Goal: Information Seeking & Learning: Understand process/instructions

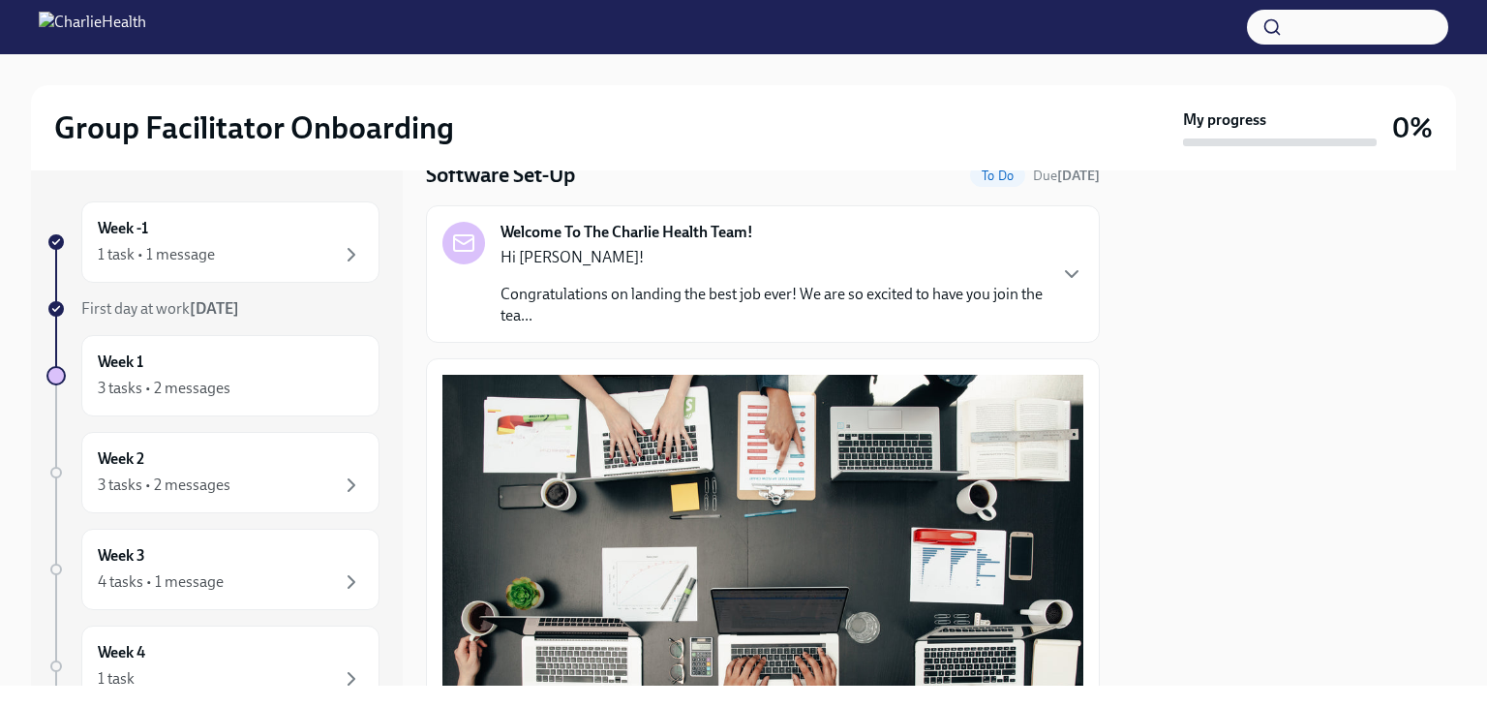
scroll to position [47, 0]
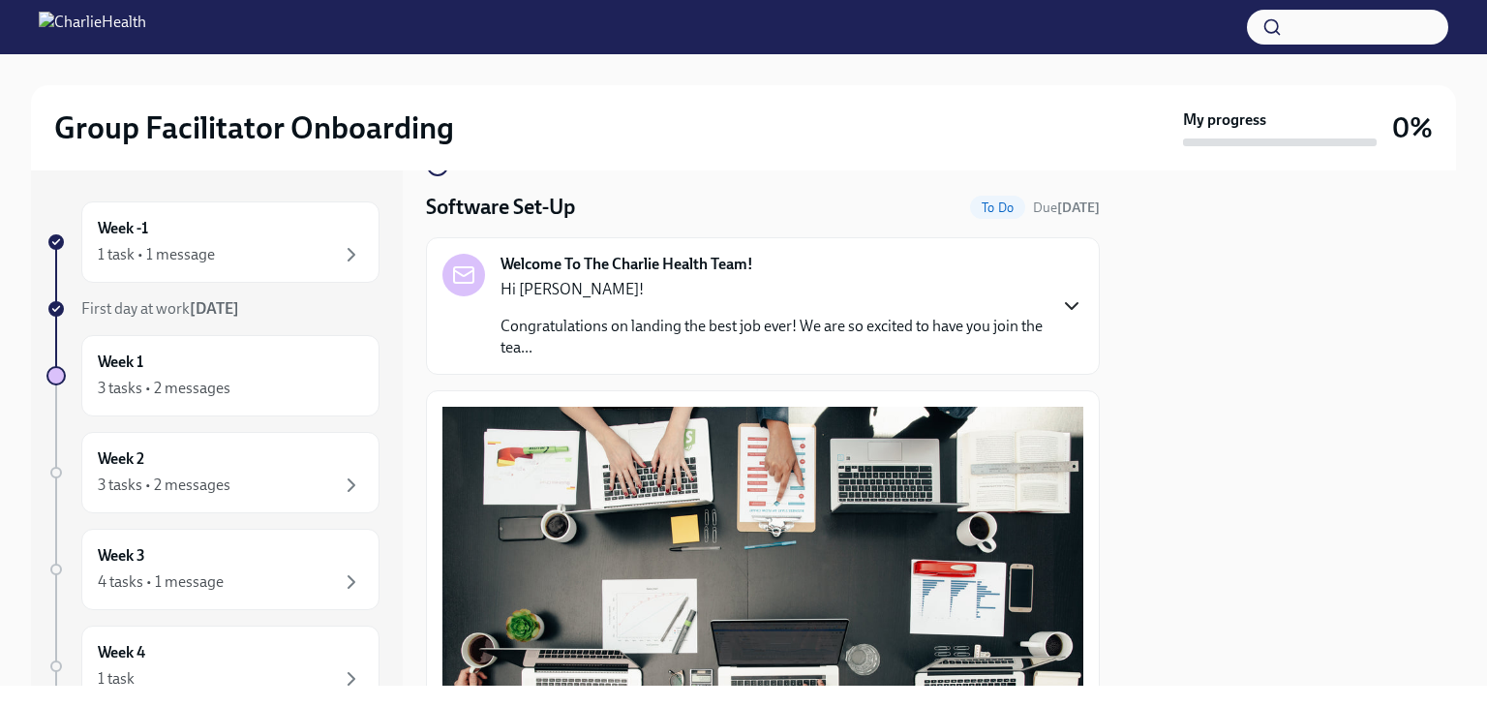
click at [1060, 315] on icon "button" at bounding box center [1071, 305] width 23 height 23
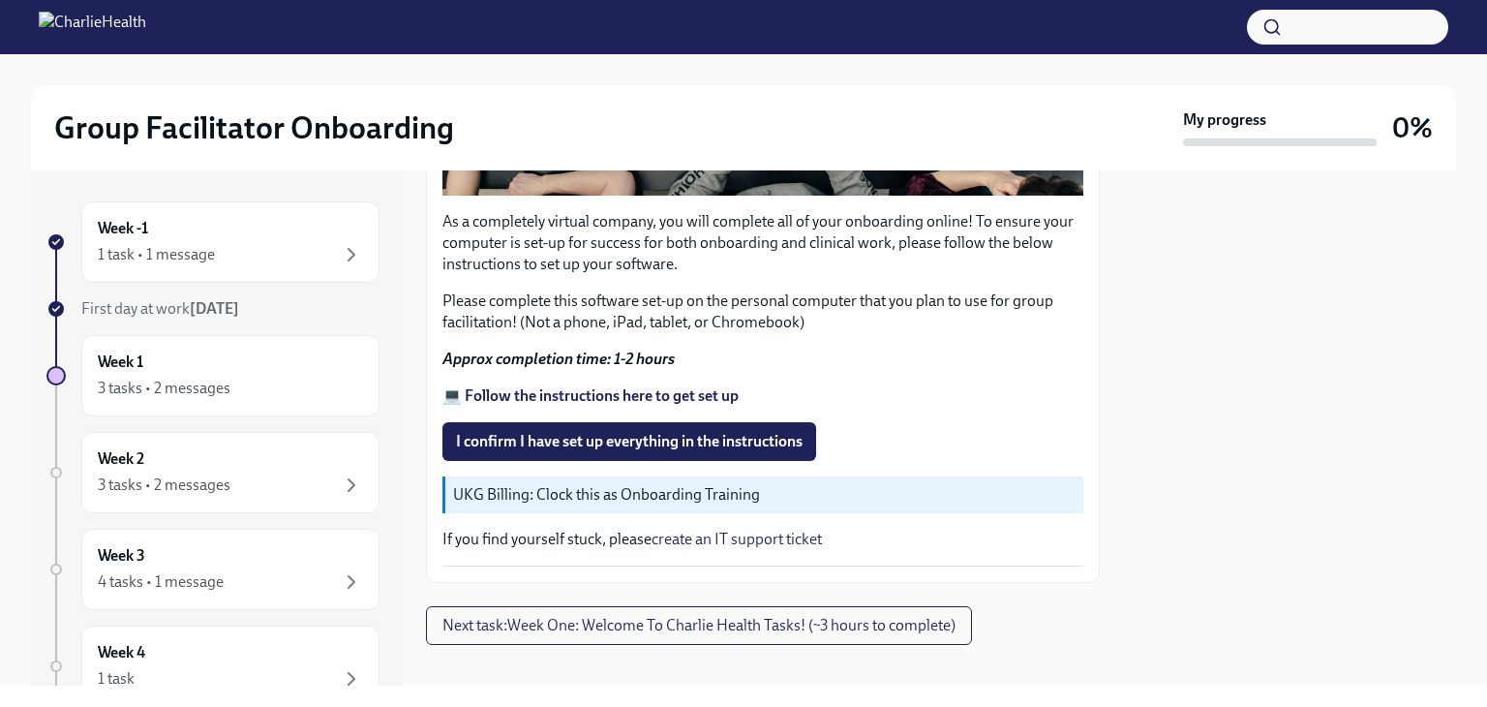
scroll to position [1637, 0]
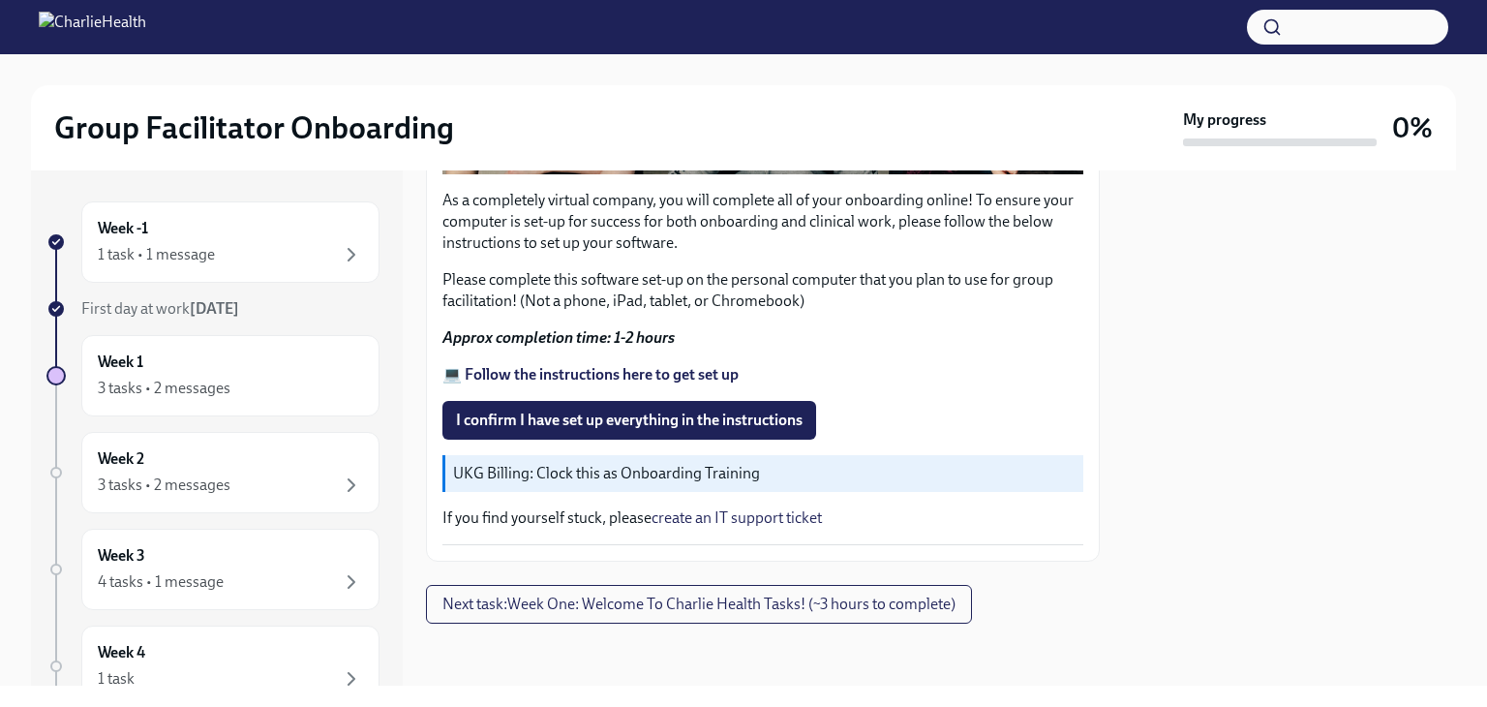
click at [725, 484] on p "UKG Billing: Clock this as Onboarding Training" at bounding box center [764, 473] width 622 height 21
click at [734, 484] on p "UKG Billing: Clock this as Onboarding Training" at bounding box center [764, 473] width 622 height 21
click at [290, 384] on div "3 tasks • 2 messages" at bounding box center [230, 388] width 265 height 23
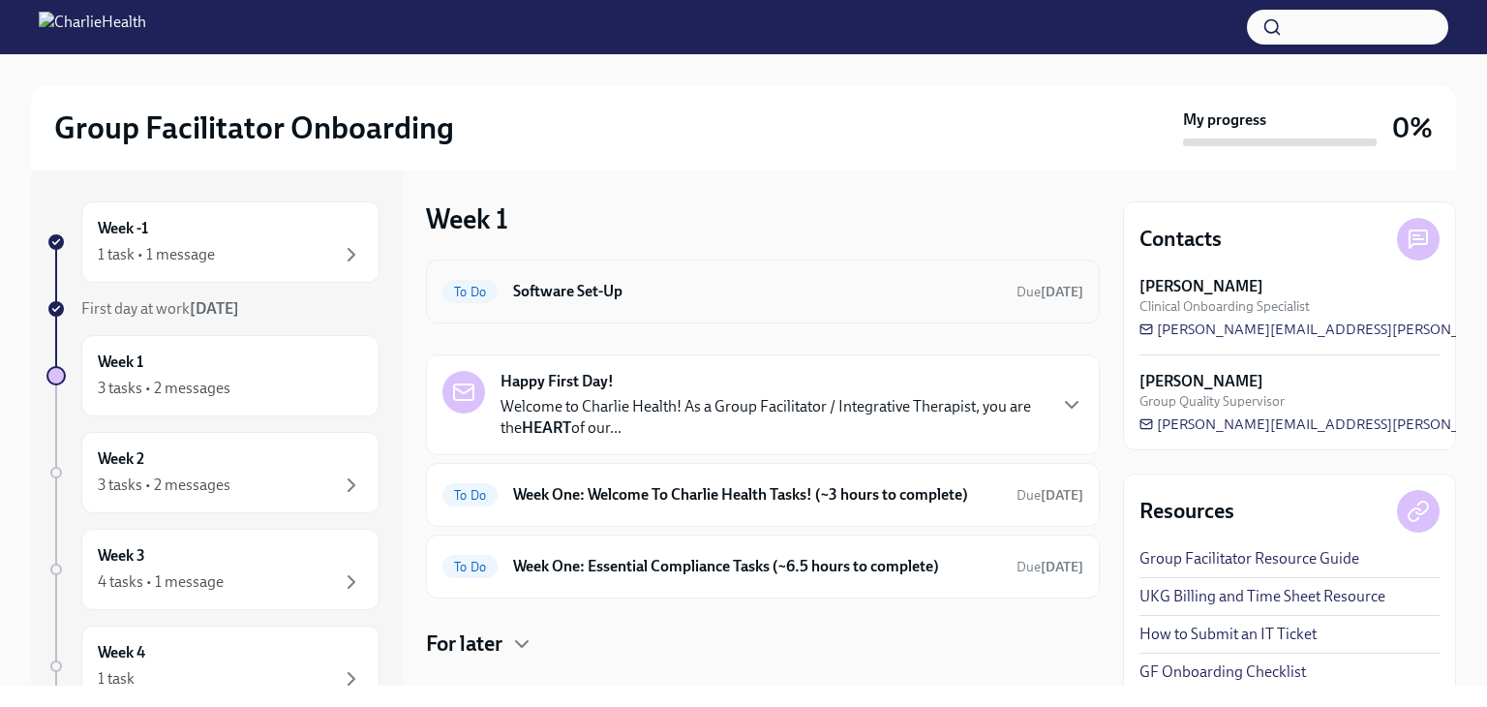
click at [855, 301] on h6 "Software Set-Up" at bounding box center [757, 291] width 488 height 21
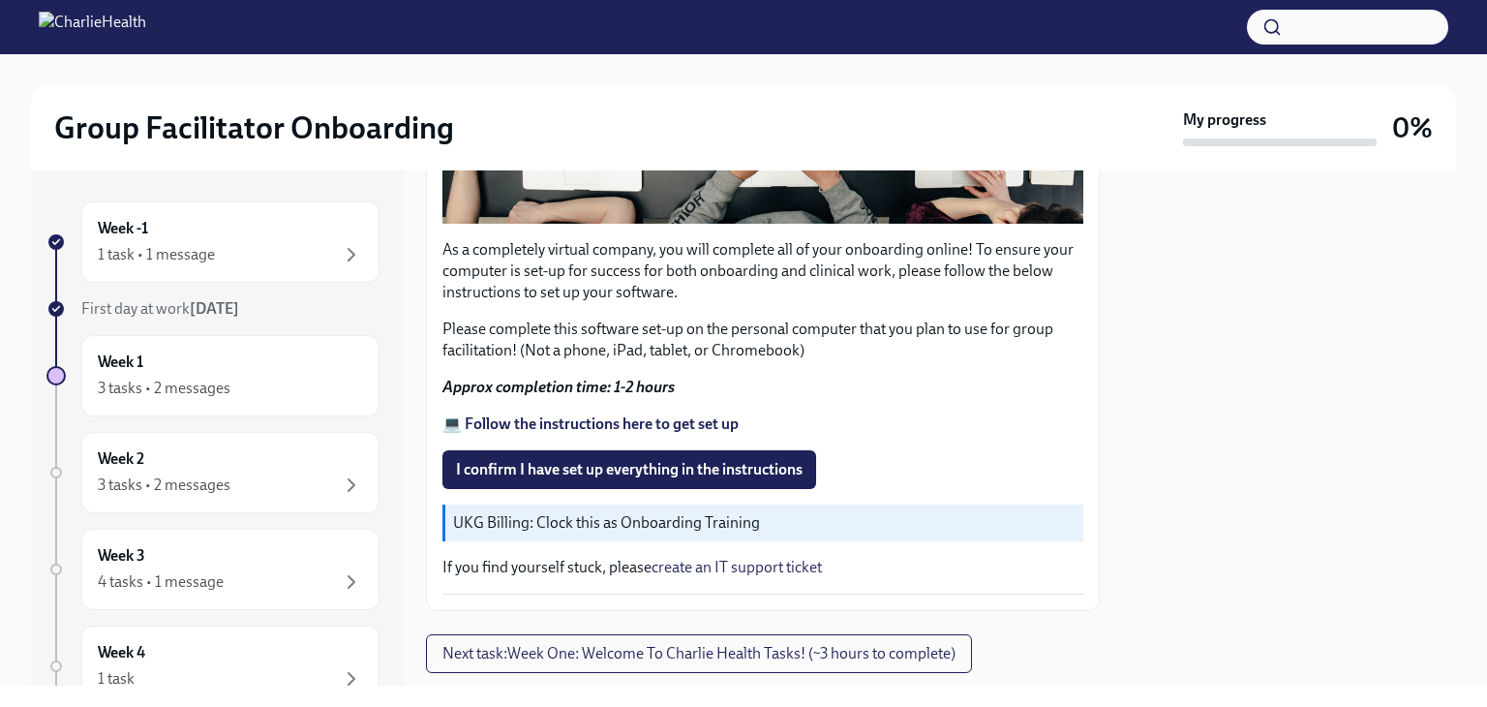
scroll to position [610, 0]
click at [722, 418] on strong "💻 Follow the instructions here to get set up" at bounding box center [590, 422] width 296 height 18
